Goal: Information Seeking & Learning: Learn about a topic

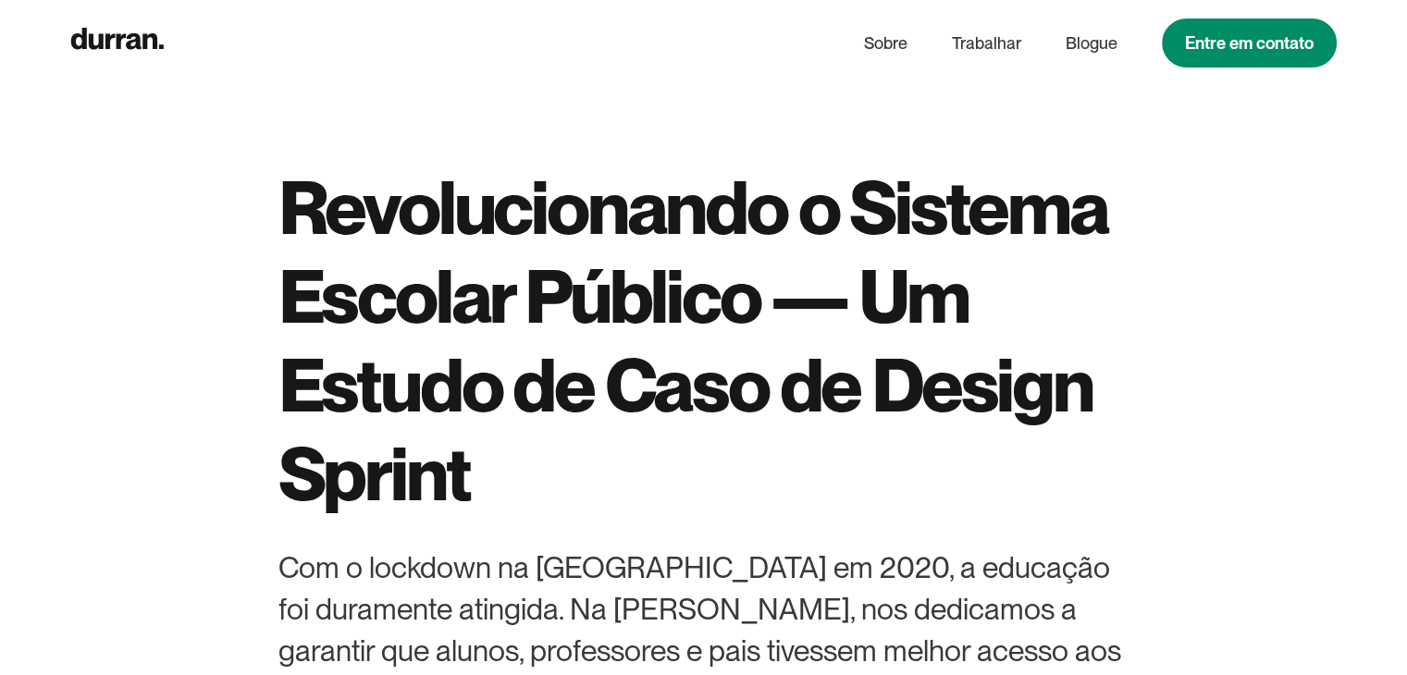
click at [592, 465] on h1 "Revolucionando o Sistema Escolar Público — Um Estudo de Caso de Design Sprint" at bounding box center [703, 340] width 851 height 355
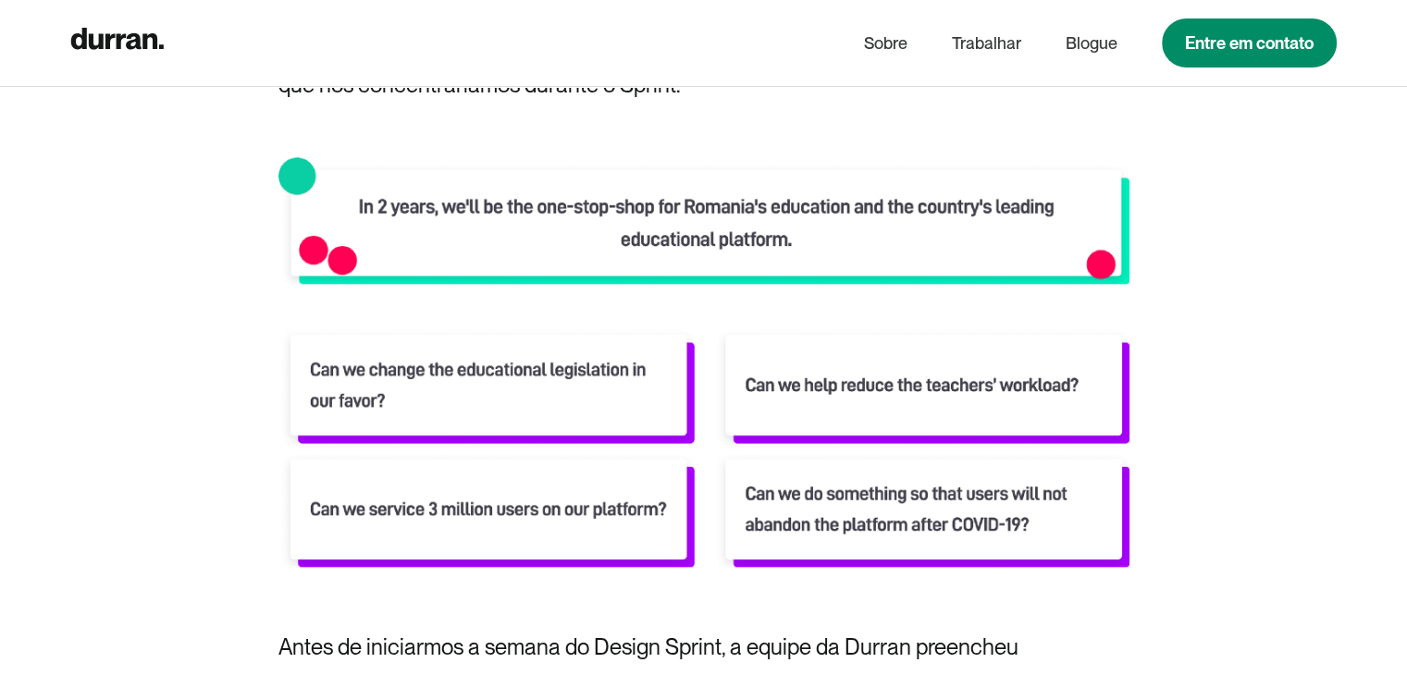
scroll to position [8988, 0]
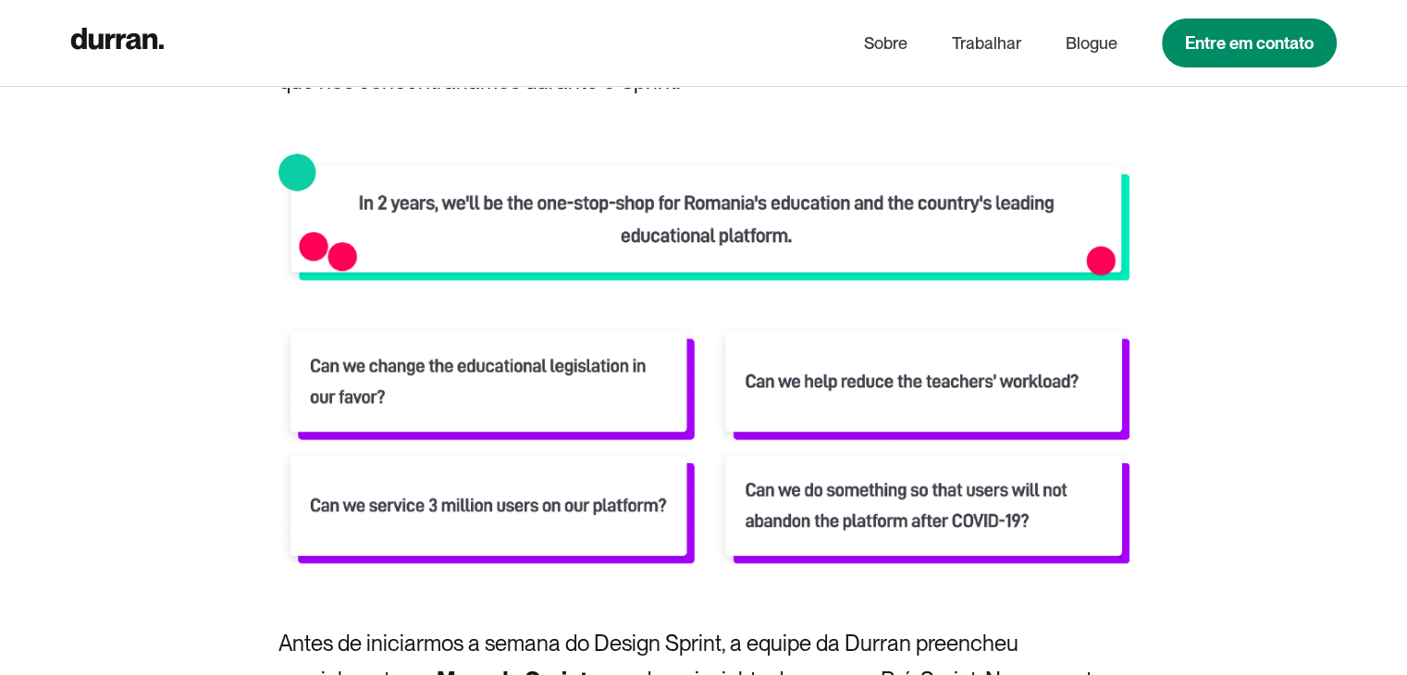
drag, startPoint x: 531, startPoint y: 278, endPoint x: 432, endPoint y: 331, distance: 112.2
click at [432, 331] on img at bounding box center [703, 441] width 851 height 244
drag, startPoint x: 725, startPoint y: 241, endPoint x: 540, endPoint y: 222, distance: 186.0
click at [540, 222] on img at bounding box center [703, 217] width 851 height 127
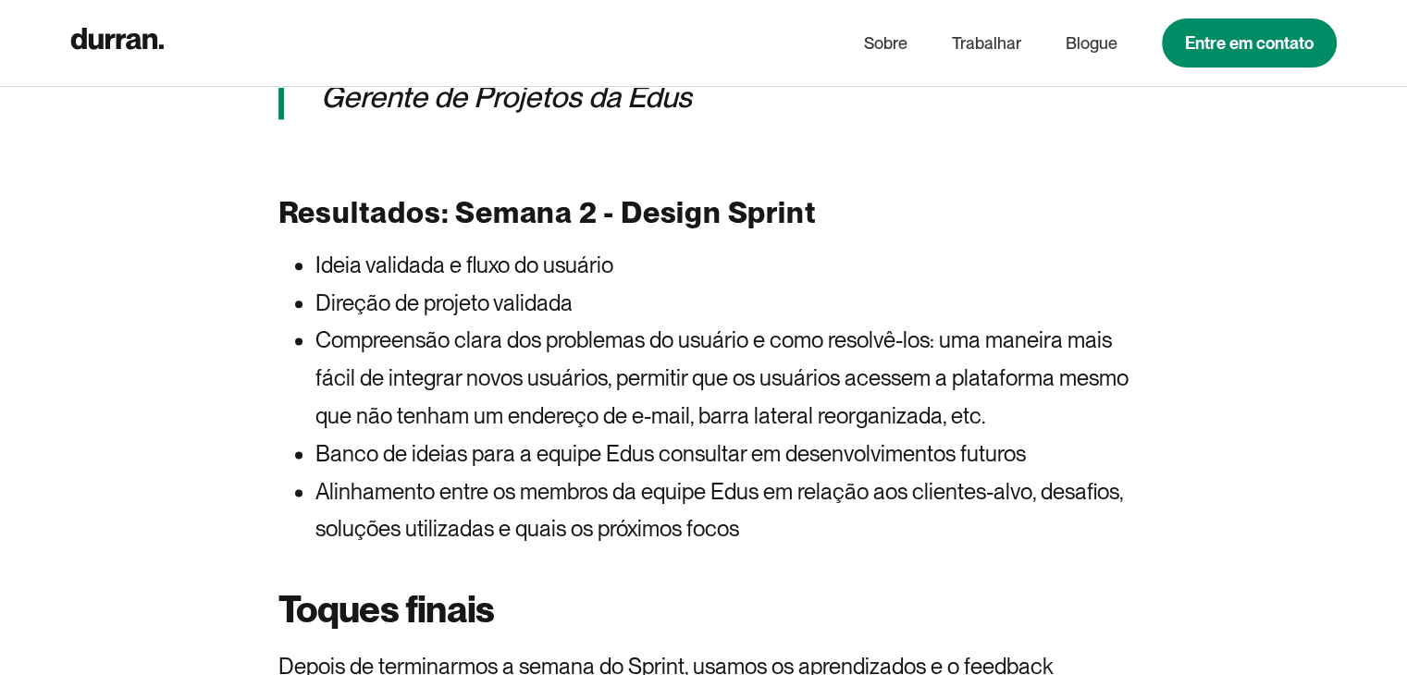
scroll to position [16391, 0]
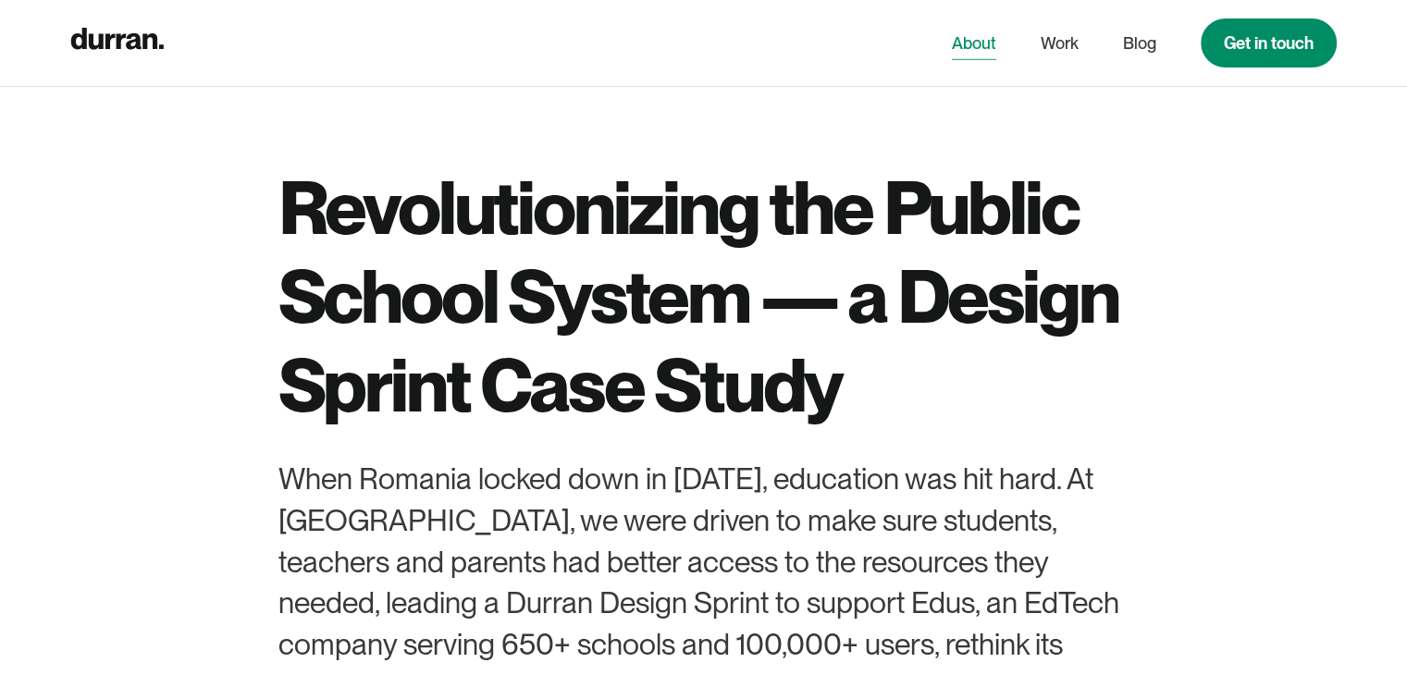
click at [978, 31] on link "About" at bounding box center [974, 43] width 44 height 35
click at [599, 301] on h1 "Revolutionizing the Public School System — a Design Sprint Case Study" at bounding box center [703, 296] width 851 height 266
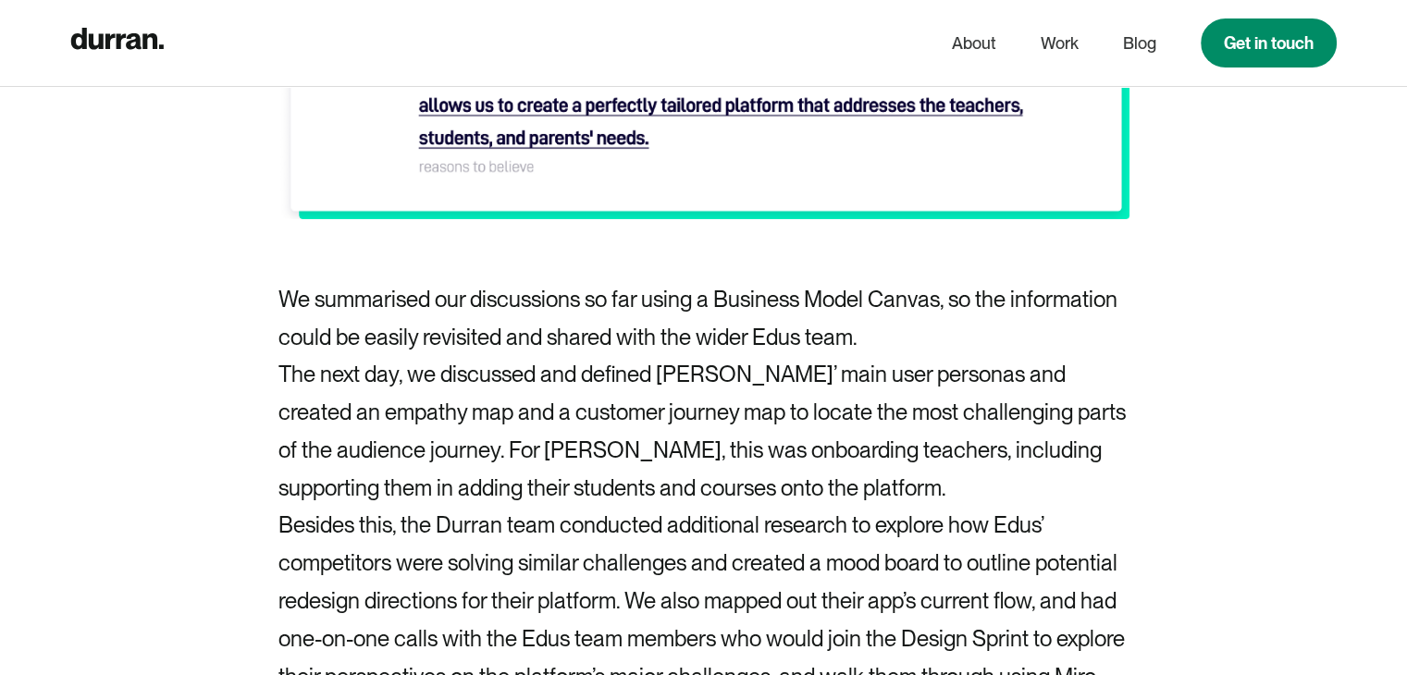
scroll to position [9652, 0]
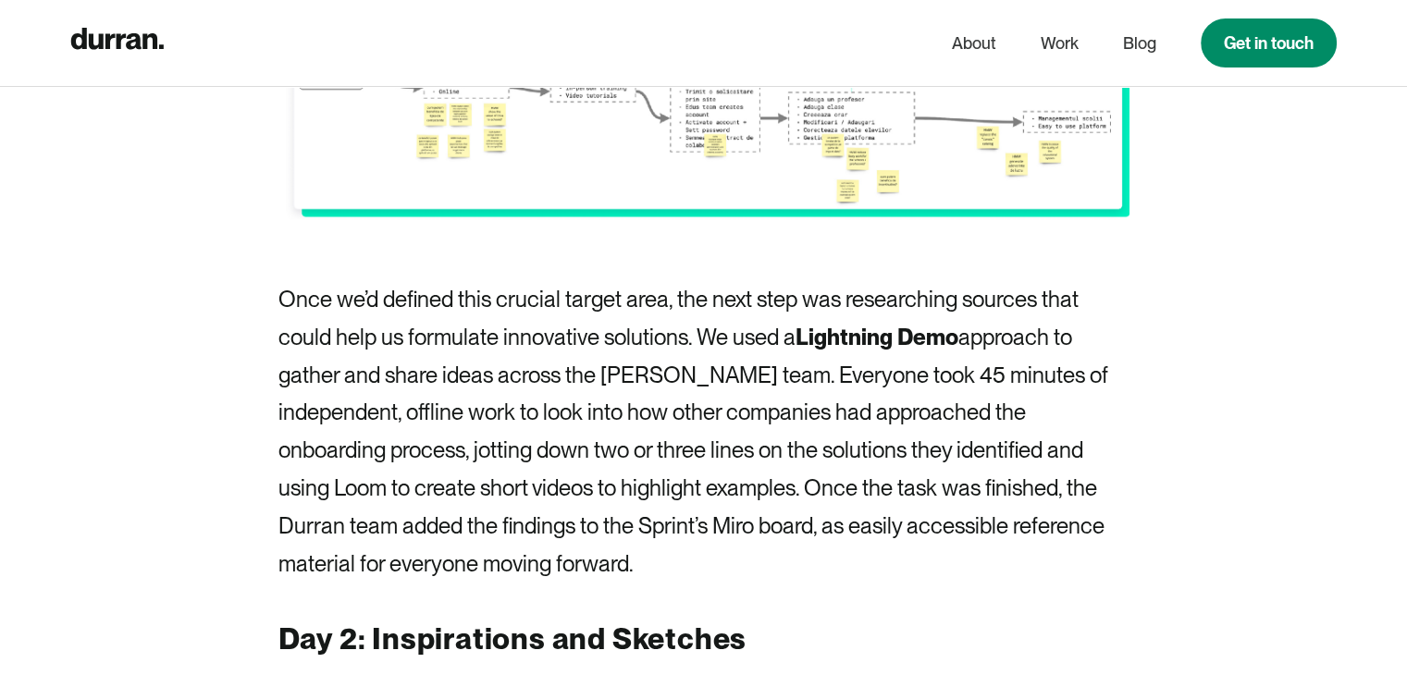
click at [836, 620] on h4 "Day 2: Inspirations and Sketches" at bounding box center [703, 639] width 851 height 39
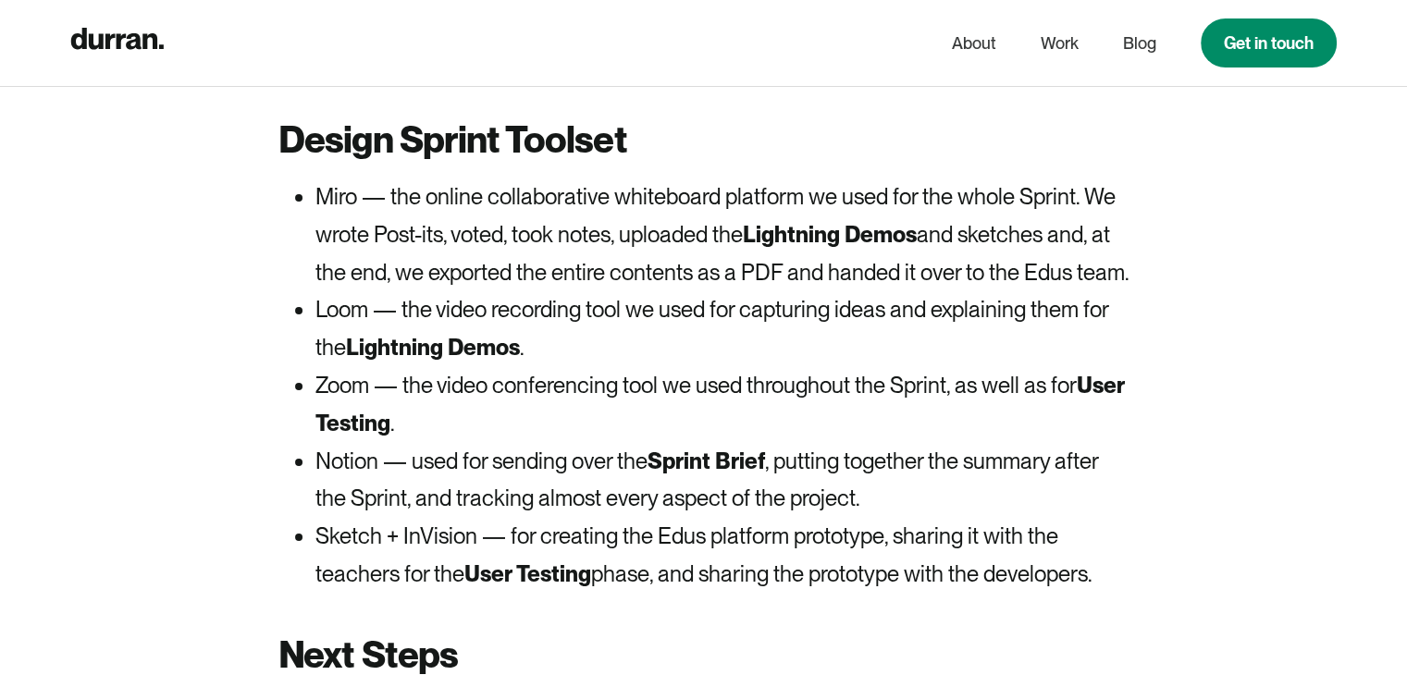
scroll to position [20630, 0]
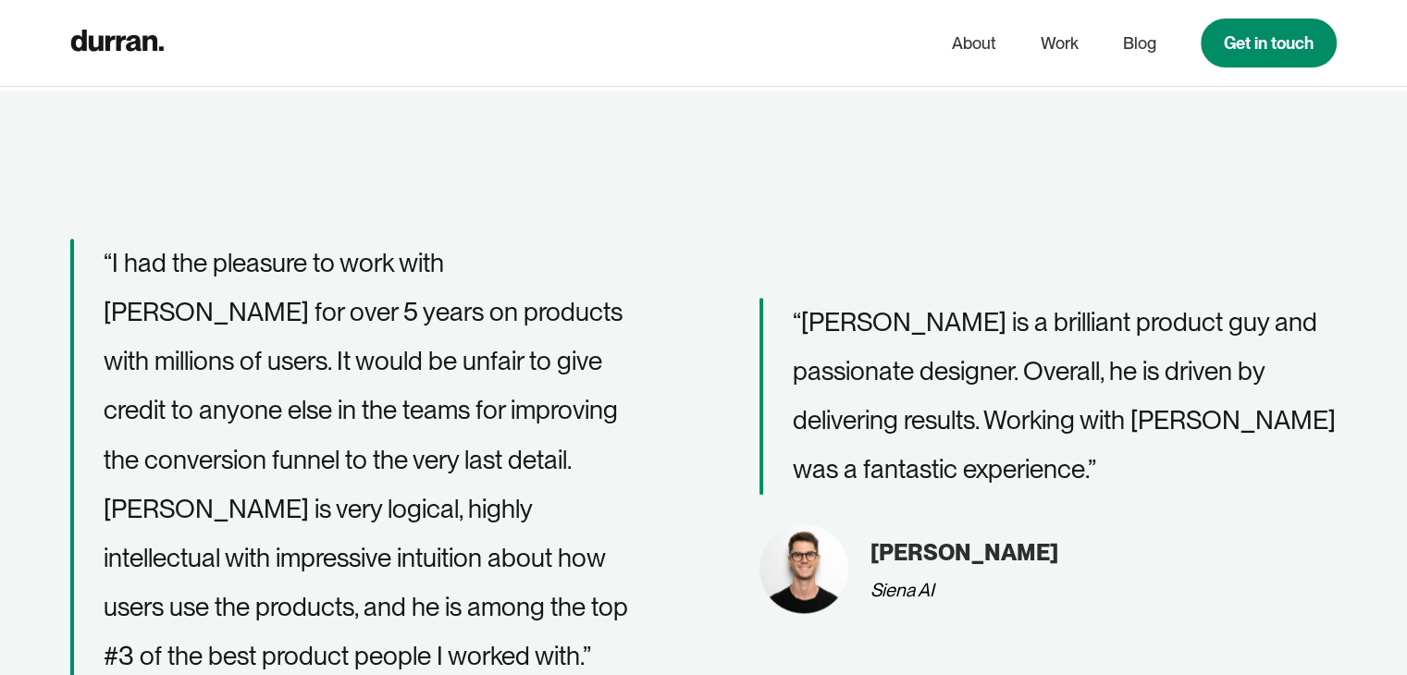
scroll to position [1956, 0]
